Goal: Task Accomplishment & Management: Manage account settings

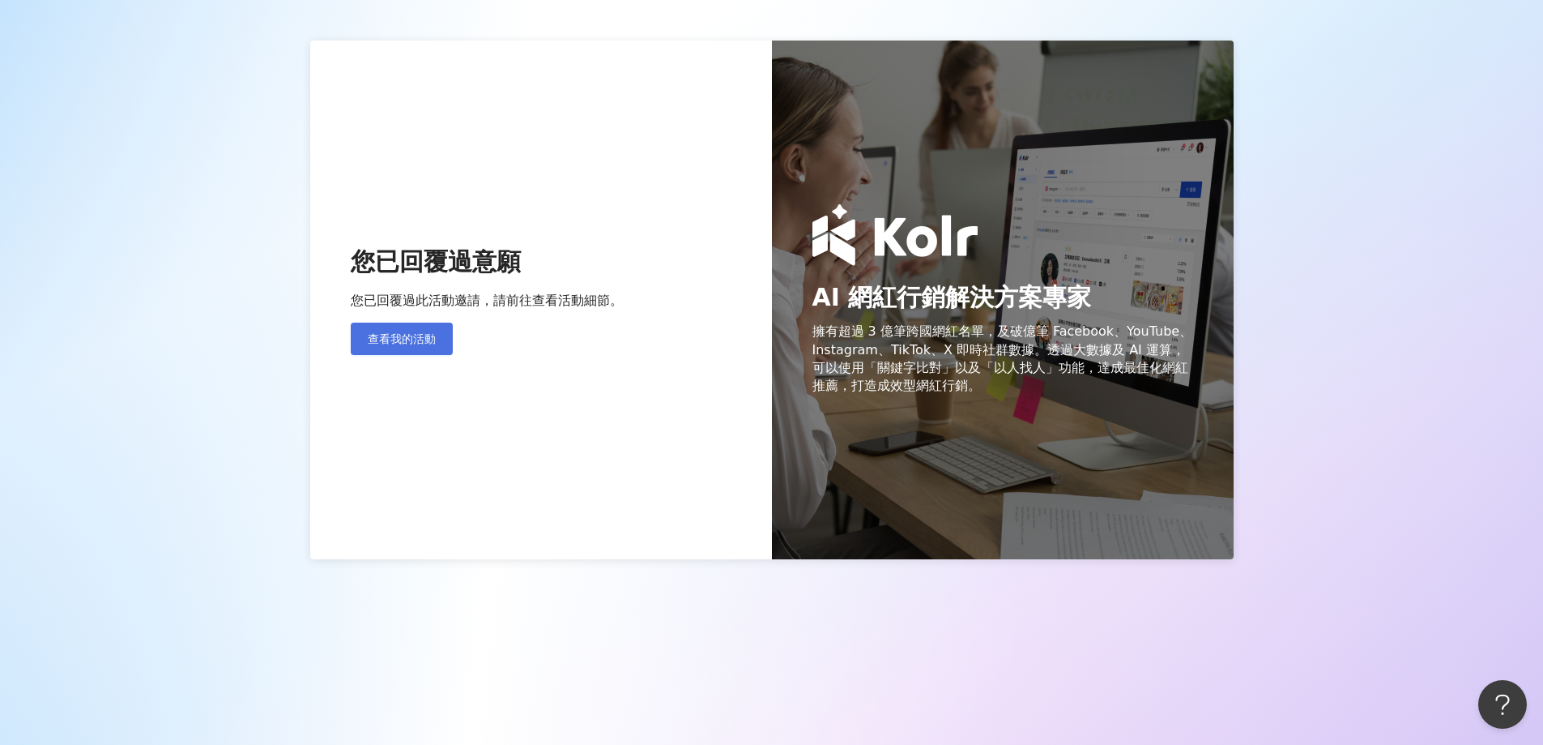
click at [395, 344] on span "查看我的活動" at bounding box center [402, 338] width 68 height 13
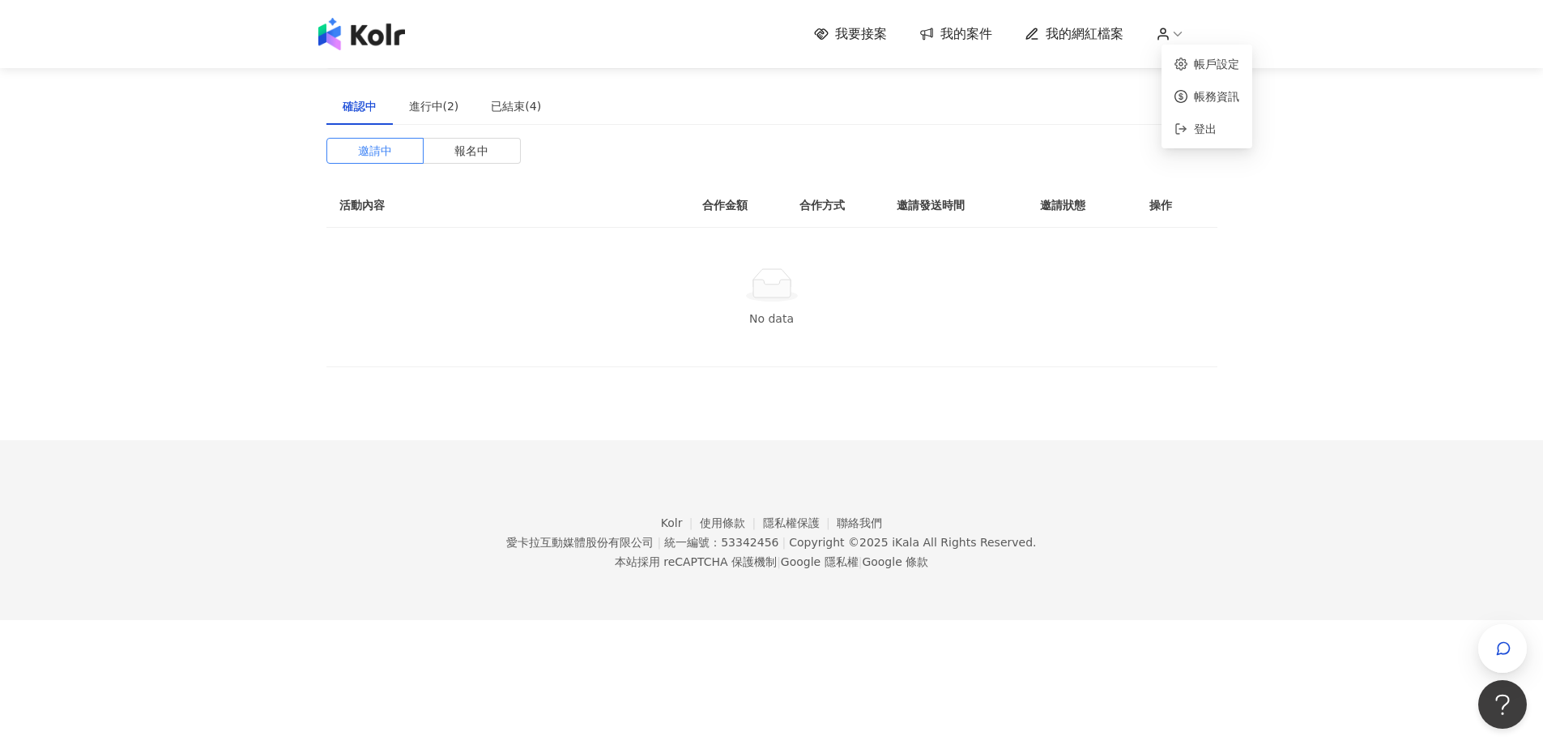
click at [1183, 32] on icon at bounding box center [1178, 34] width 15 height 15
click at [1196, 59] on div "我要接案 我的案件 我的網紅檔案" at bounding box center [771, 34] width 1543 height 68
click at [1194, 70] on link "帳戶設定" at bounding box center [1216, 64] width 45 height 13
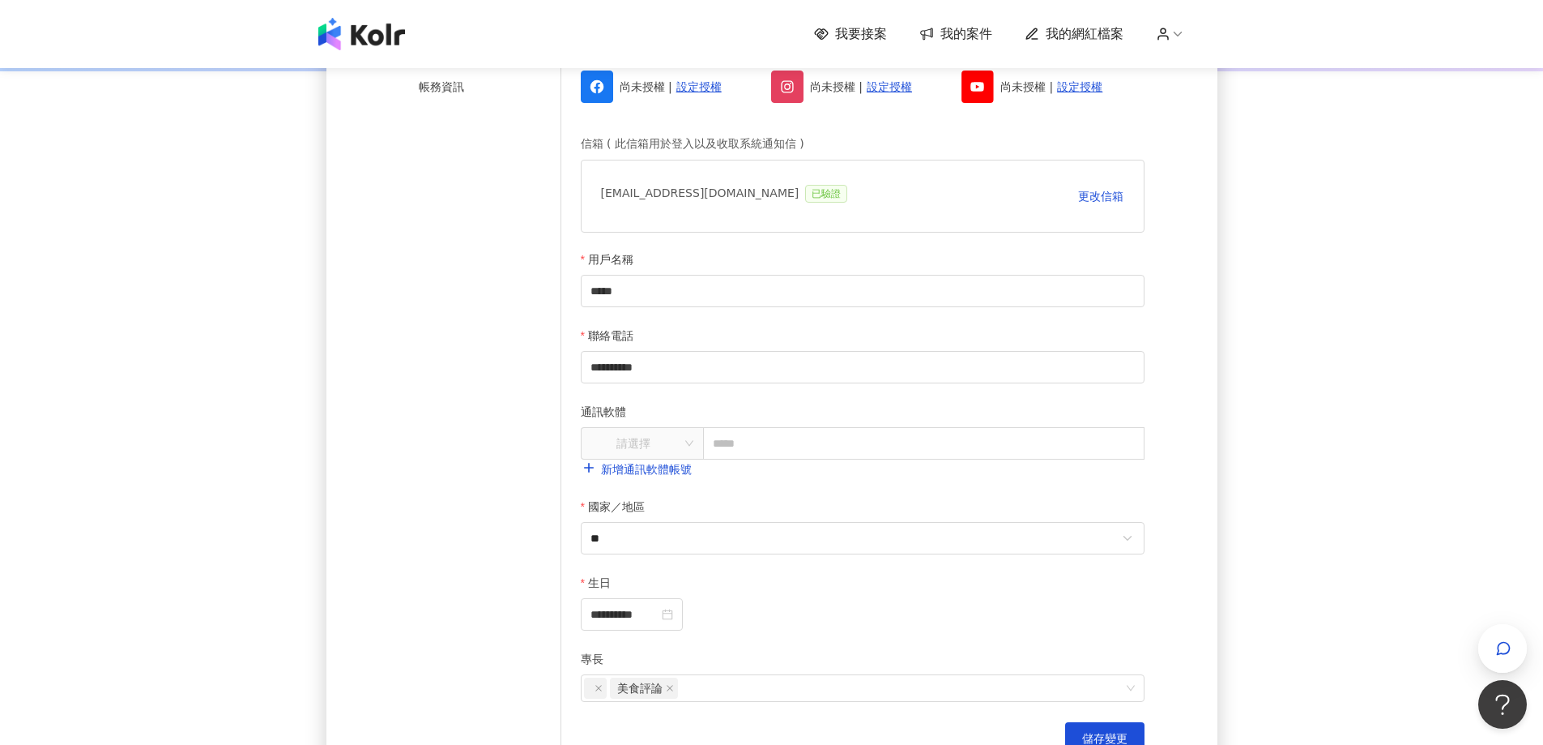
scroll to position [75, 0]
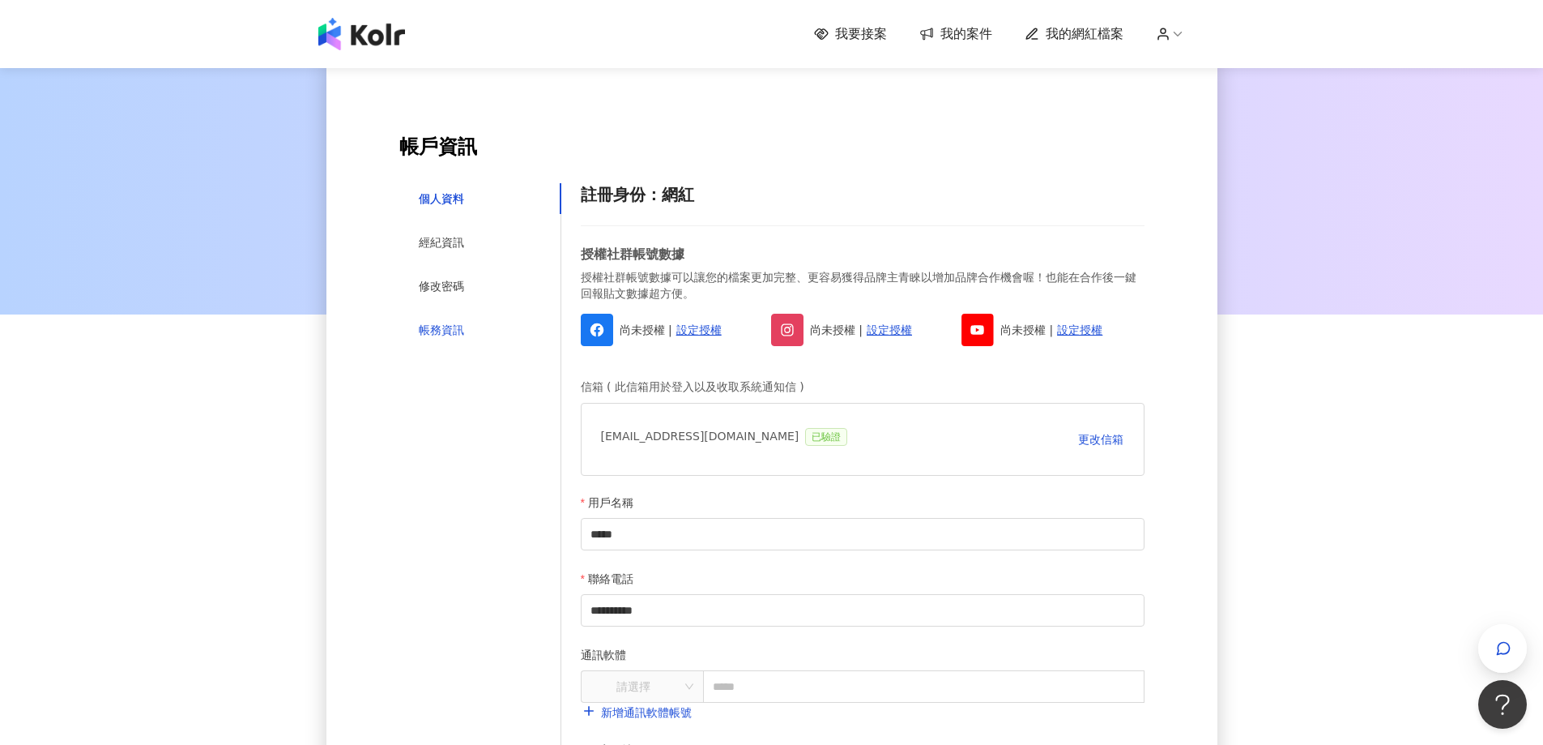
click at [445, 334] on div "帳務資訊" at bounding box center [441, 330] width 45 height 18
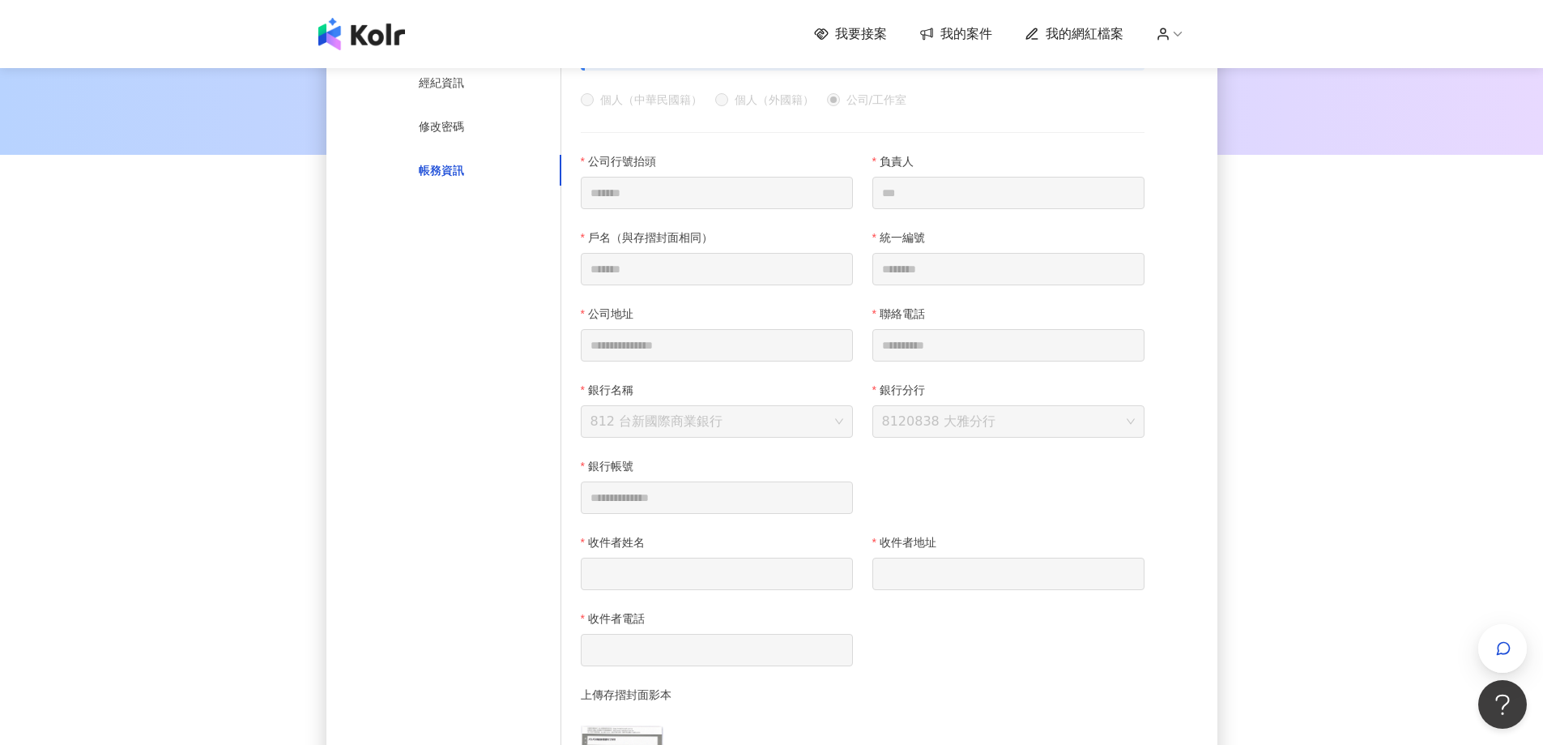
scroll to position [162, 0]
